Goal: Communication & Community: Participate in discussion

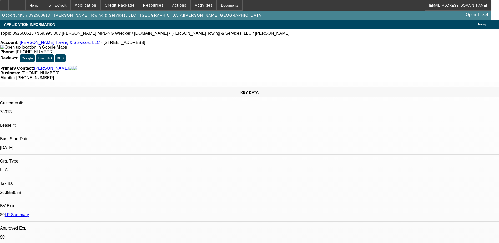
select select "0"
select select "2"
select select "0"
select select "6"
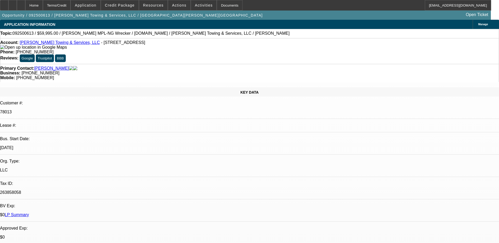
select select "0"
select select "2"
select select "0"
select select "6"
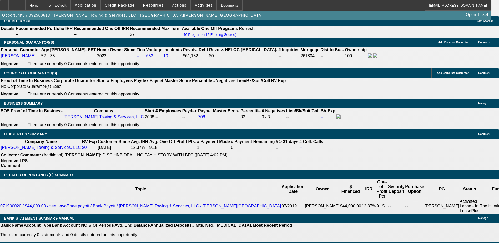
scroll to position [780, 0]
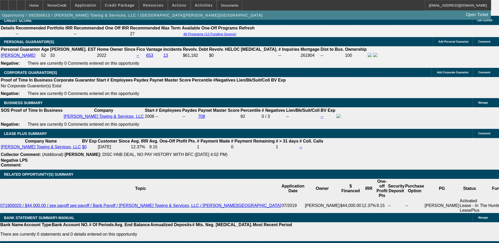
type input "204.66"
type input "$409.32"
type input "UNKNOWN"
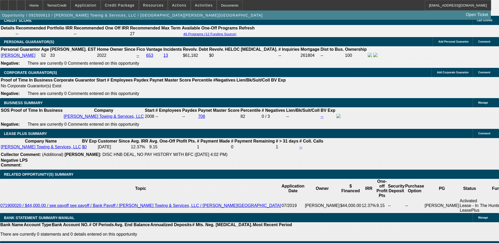
type input "2164.66"
type input "$4,329.32"
type input "17.9"
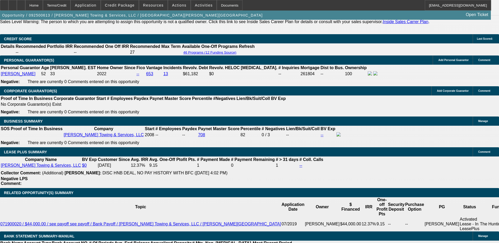
scroll to position [728, 0]
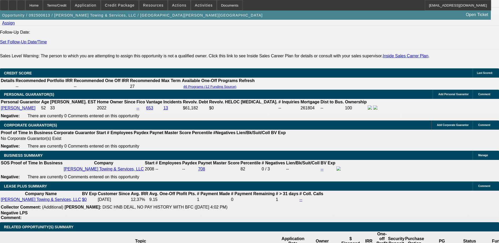
type input "$2,164.66"
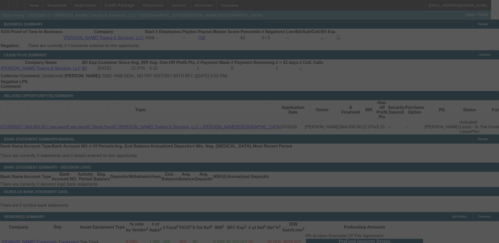
scroll to position [859, 0]
select select "0"
select select "2"
select select "0"
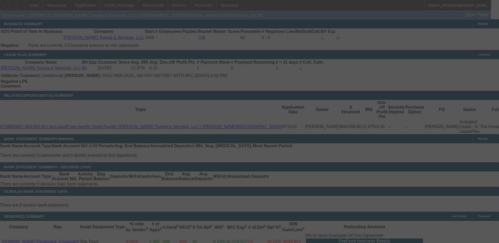
select select "6"
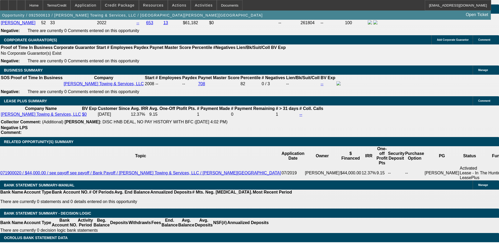
scroll to position [807, 0]
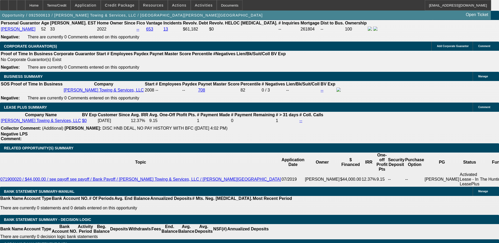
drag, startPoint x: 88, startPoint y: 109, endPoint x: 91, endPoint y: 108, distance: 3.5
type input "214.66"
type input "$429.32"
type input "UNKNOWN"
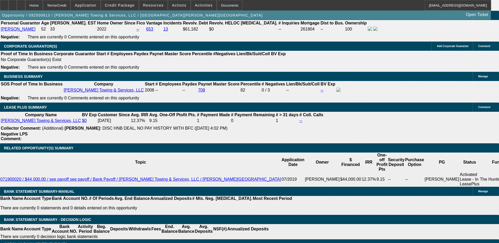
type input "2074.66"
type input "$4,149.32"
type input "14.8"
type input "204.66"
type input "$409.32"
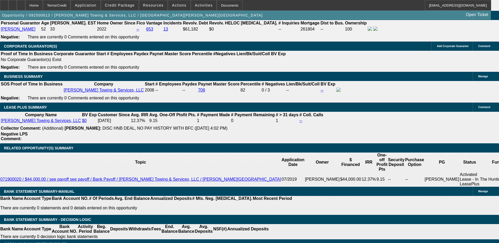
type input "2064.66"
type input "$4,129.32"
type input "14.5"
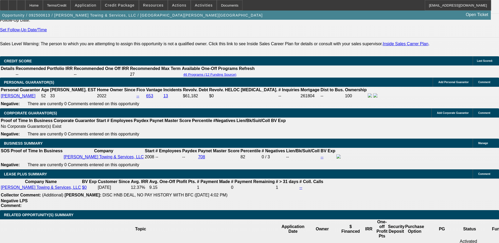
scroll to position [728, 0]
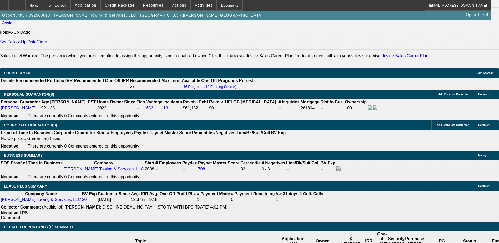
type input "$2,064.66"
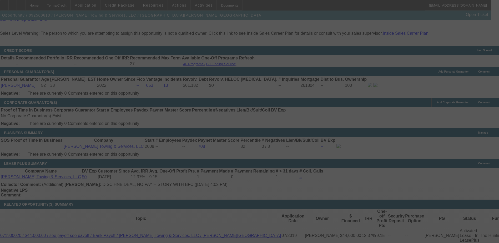
scroll to position [780, 0]
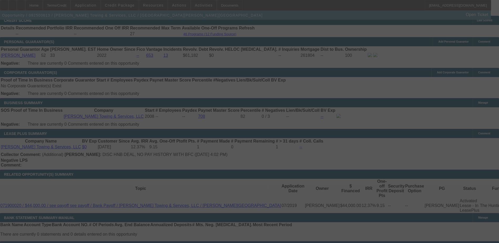
select select "0"
select select "2"
select select "0"
select select "6"
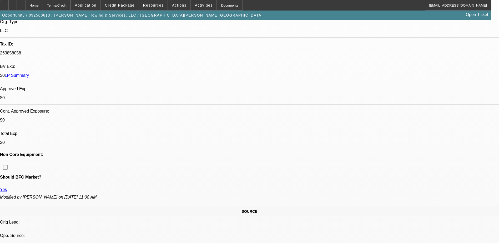
scroll to position [144, 0]
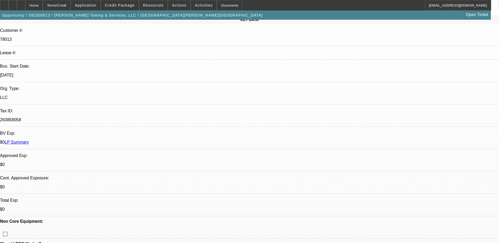
scroll to position [117, 0]
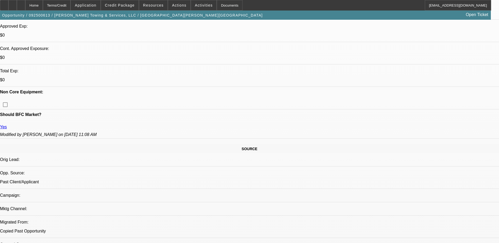
scroll to position [0, 0]
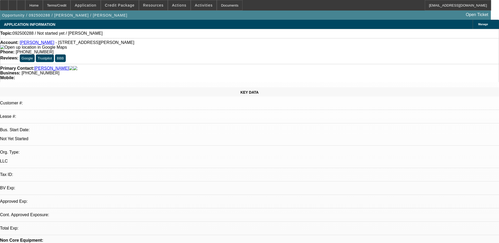
select select "0"
select select "2"
select select "0.1"
select select "4"
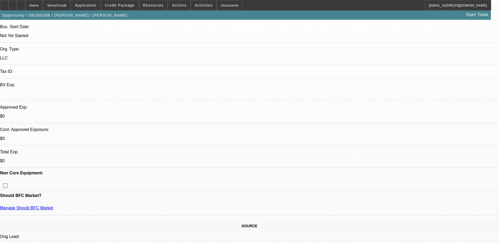
scroll to position [105, 0]
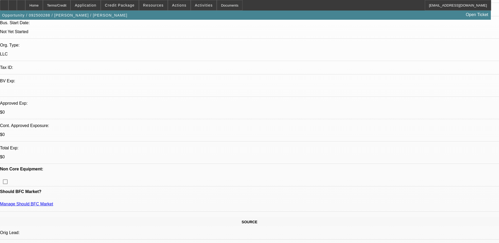
scroll to position [26, 0]
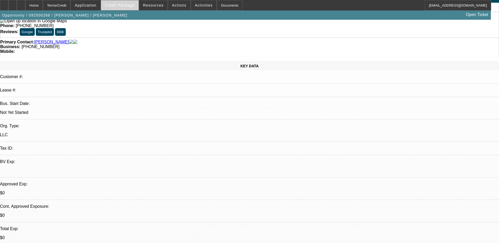
click at [132, 8] on span at bounding box center [120, 5] width 38 height 13
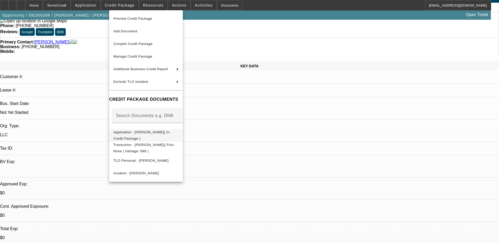
click at [178, 135] on span "Application - [PERSON_NAME]( In Credit Package )" at bounding box center [145, 135] width 65 height 13
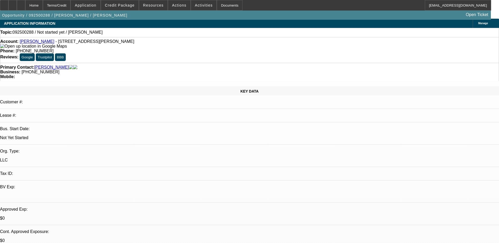
scroll to position [0, 0]
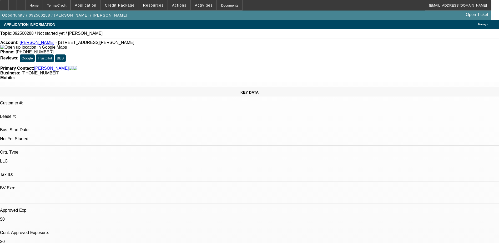
click at [32, 43] on link "[PERSON_NAME]" at bounding box center [37, 42] width 35 height 4
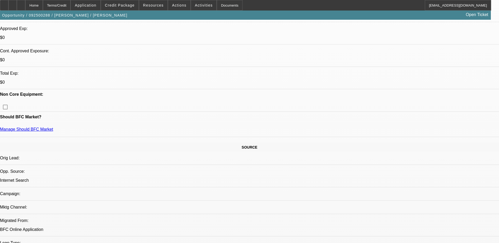
scroll to position [184, 0]
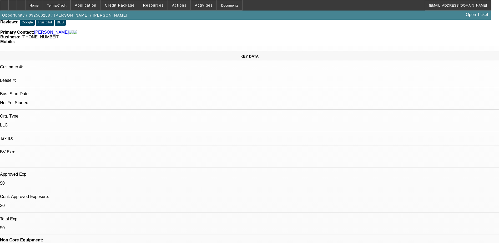
scroll to position [0, 0]
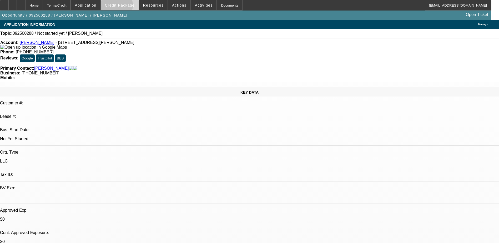
click at [123, 7] on span "Credit Package" at bounding box center [120, 5] width 30 height 4
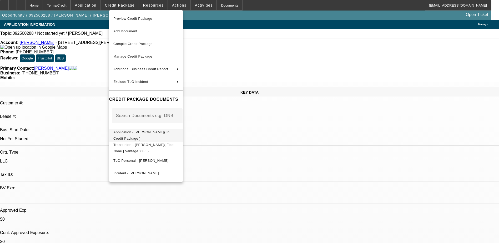
click at [140, 133] on span "Application - [PERSON_NAME]( In Credit Package )" at bounding box center [141, 135] width 56 height 10
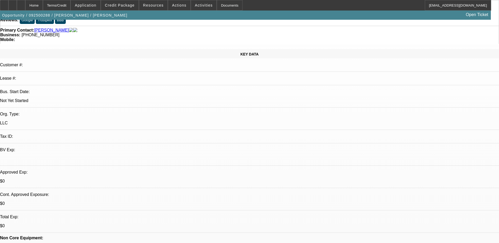
scroll to position [79, 0]
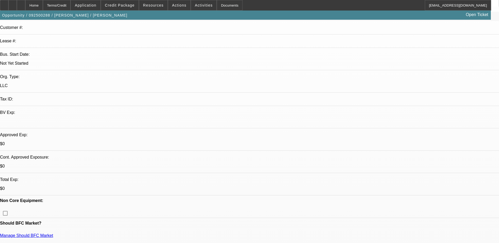
scroll to position [0, 0]
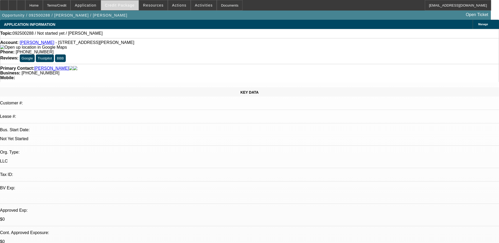
click at [127, 7] on span "Credit Package" at bounding box center [120, 5] width 30 height 4
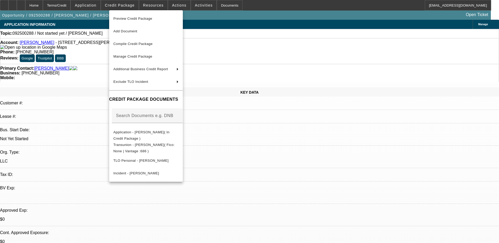
click at [278, 157] on div at bounding box center [249, 121] width 499 height 243
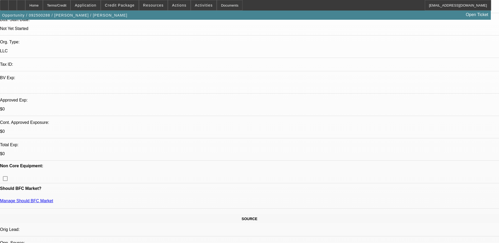
scroll to position [158, 0]
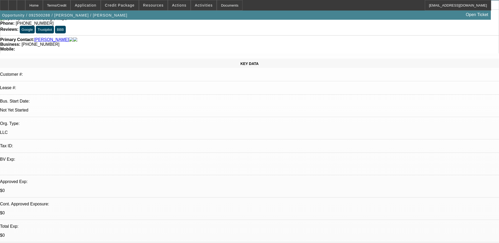
scroll to position [0, 0]
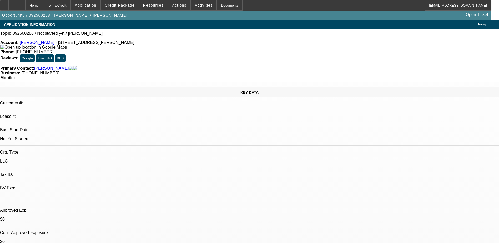
radio input "true"
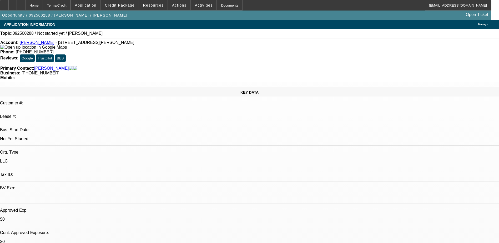
type textarea "9/29) Called - [PERSON_NAME] answered and HU - Sent email with contact info to …"
radio input "true"
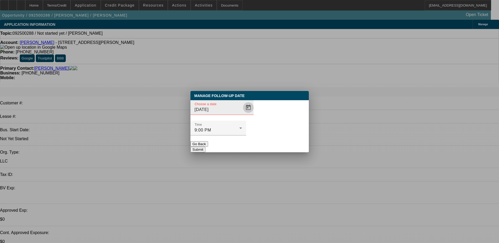
click at [245, 114] on span "Open calendar" at bounding box center [248, 107] width 13 height 13
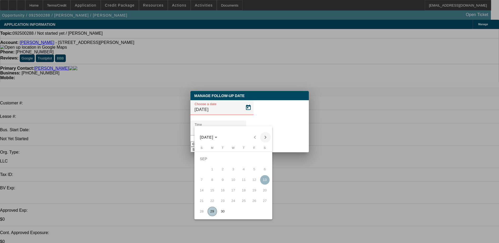
click at [265, 136] on span "Next month" at bounding box center [265, 137] width 11 height 11
click at [251, 137] on span "Previous month" at bounding box center [254, 137] width 11 height 11
click at [265, 135] on span "Next month" at bounding box center [265, 137] width 11 height 11
click at [254, 161] on span "3" at bounding box center [253, 158] width 9 height 9
type input "[DATE]"
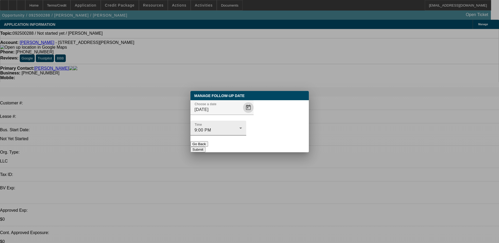
click at [239, 127] on div "9:00 PM" at bounding box center [217, 130] width 45 height 6
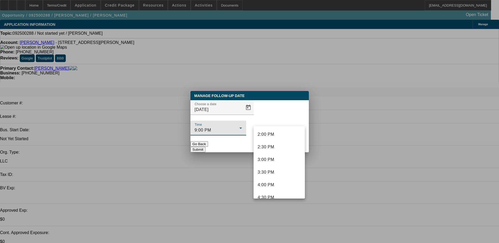
scroll to position [327, 0]
click at [274, 138] on span "1:00 PM" at bounding box center [266, 135] width 17 height 6
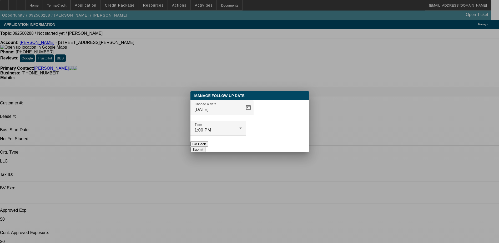
click at [205, 147] on button "Submit" at bounding box center [197, 150] width 15 height 6
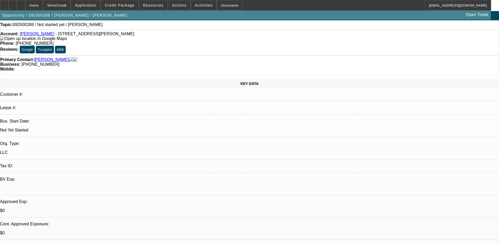
scroll to position [0, 0]
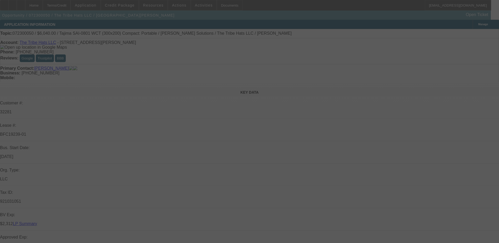
select select "0"
select select "2"
select select "0"
select select "6"
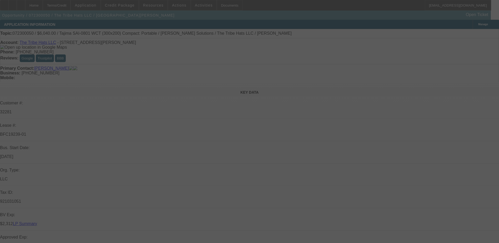
select select "0"
select select "2"
select select "0"
select select "6"
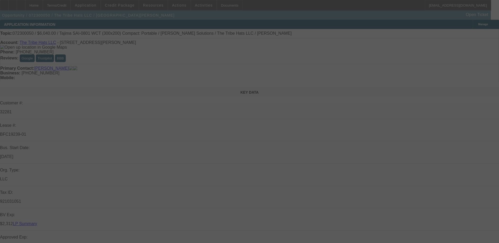
select select "0"
select select "2"
select select "0"
select select "6"
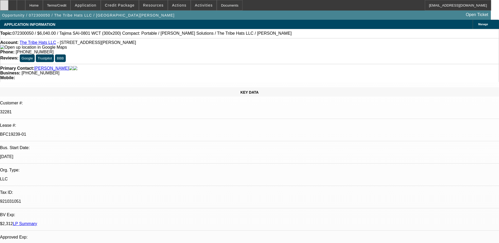
click at [8, 6] on div at bounding box center [4, 5] width 8 height 11
